Goal: Information Seeking & Learning: Learn about a topic

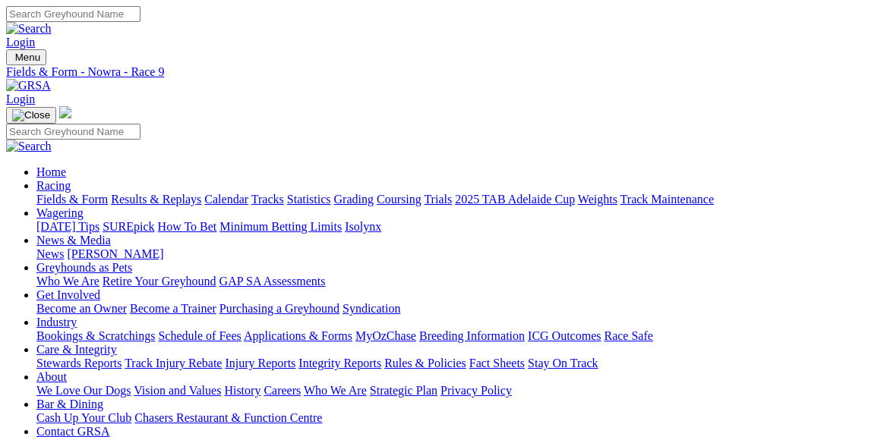
type input "Today, 25 Aug 2025"
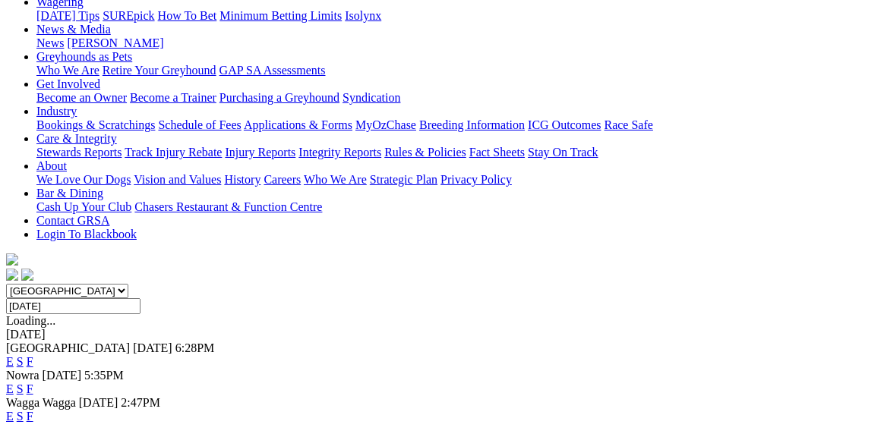
scroll to position [213, 0]
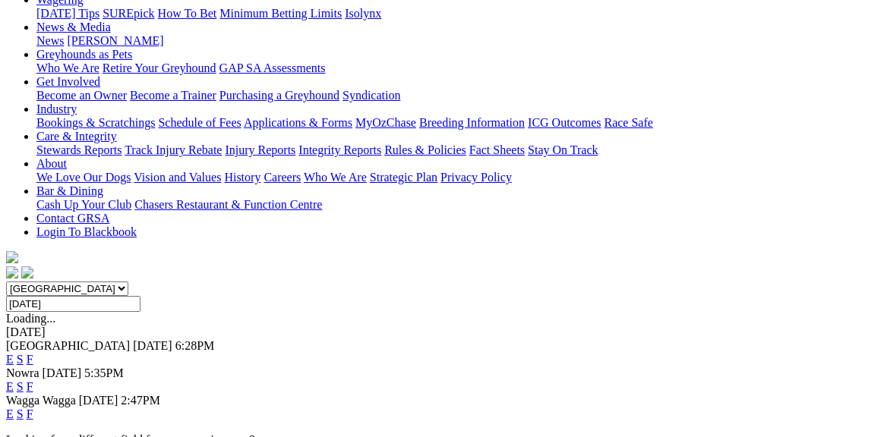
click at [33, 353] on link "F" at bounding box center [30, 359] width 7 height 13
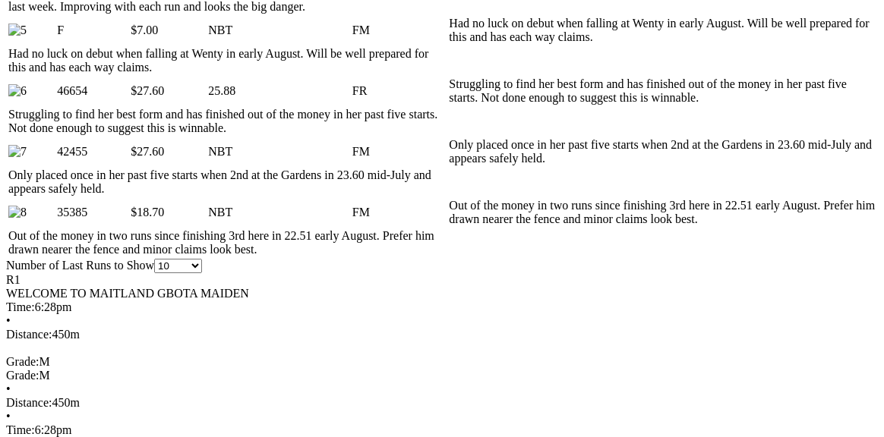
scroll to position [1067, 0]
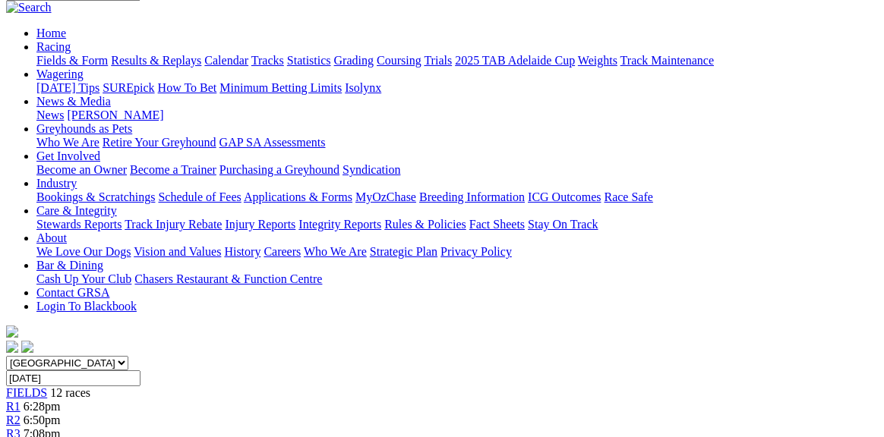
scroll to position [136, 0]
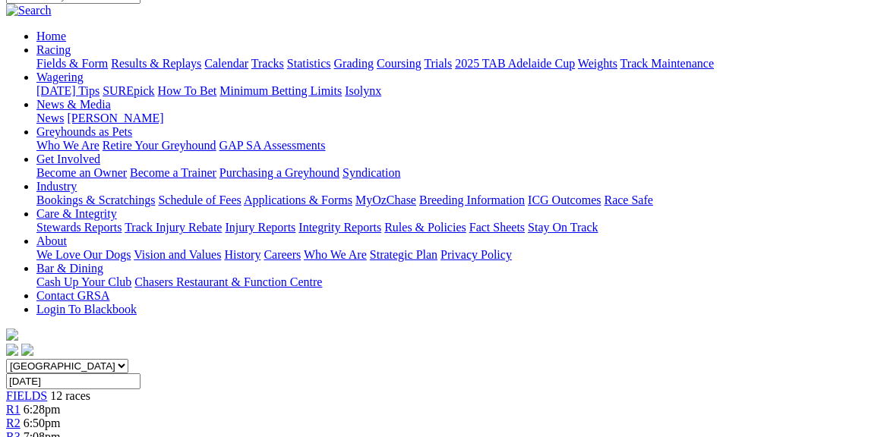
click at [20, 417] on link "R2" at bounding box center [13, 423] width 14 height 13
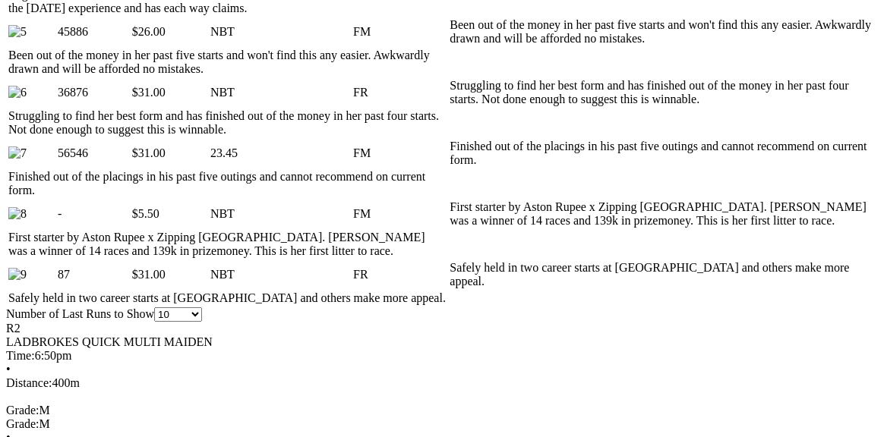
scroll to position [1083, 0]
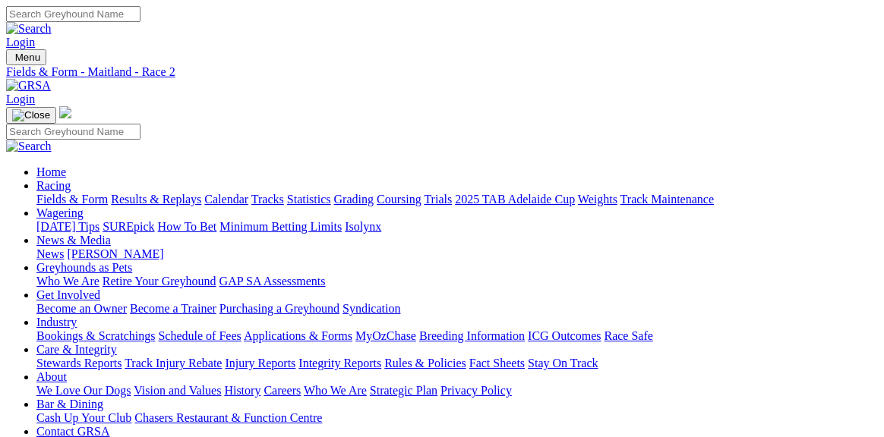
scroll to position [0, 0]
